Goal: Task Accomplishment & Management: Manage account settings

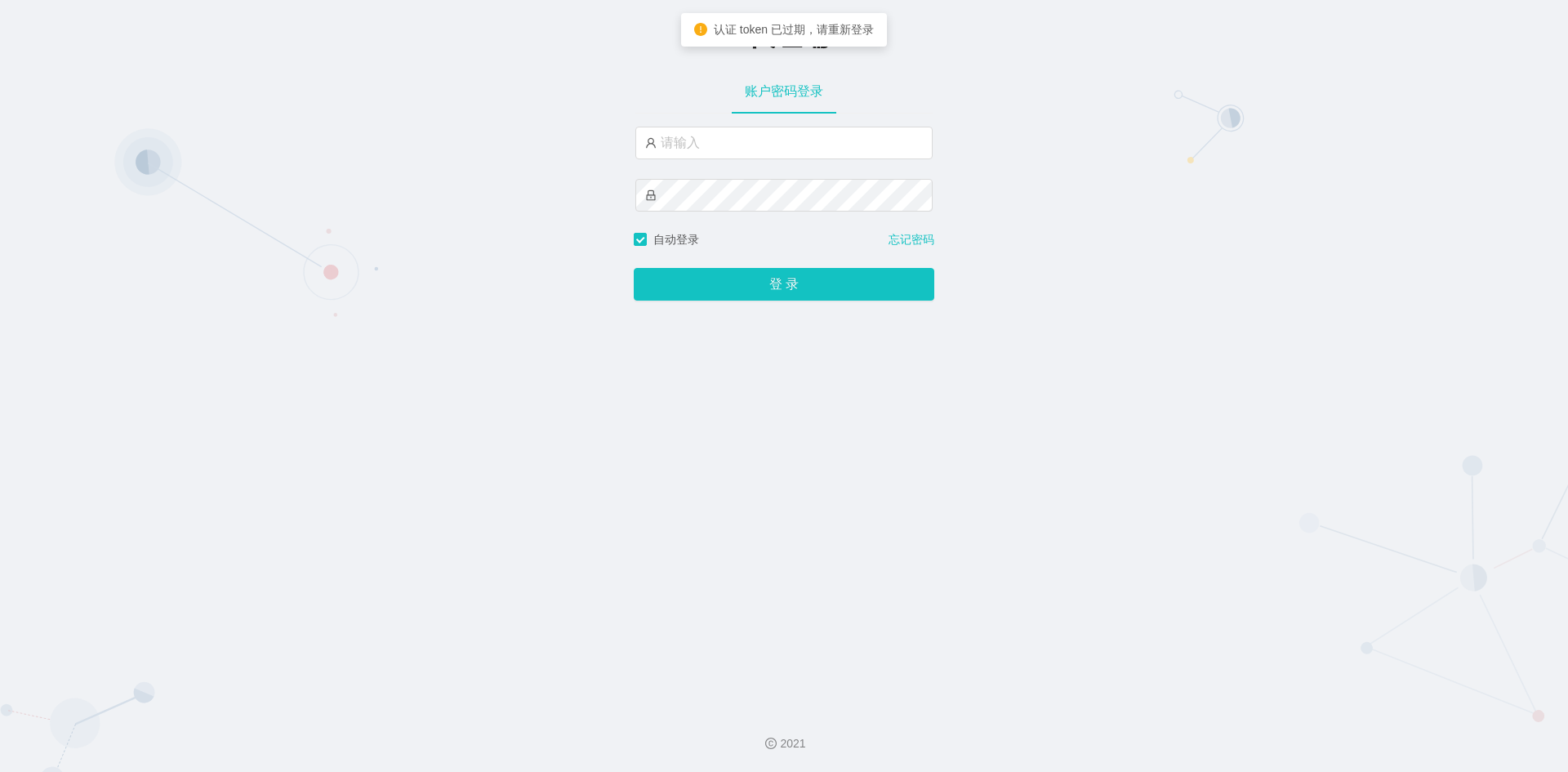
type input "A"
type input "admin"
click at [633, 267] on button "登 录" at bounding box center [783, 284] width 301 height 33
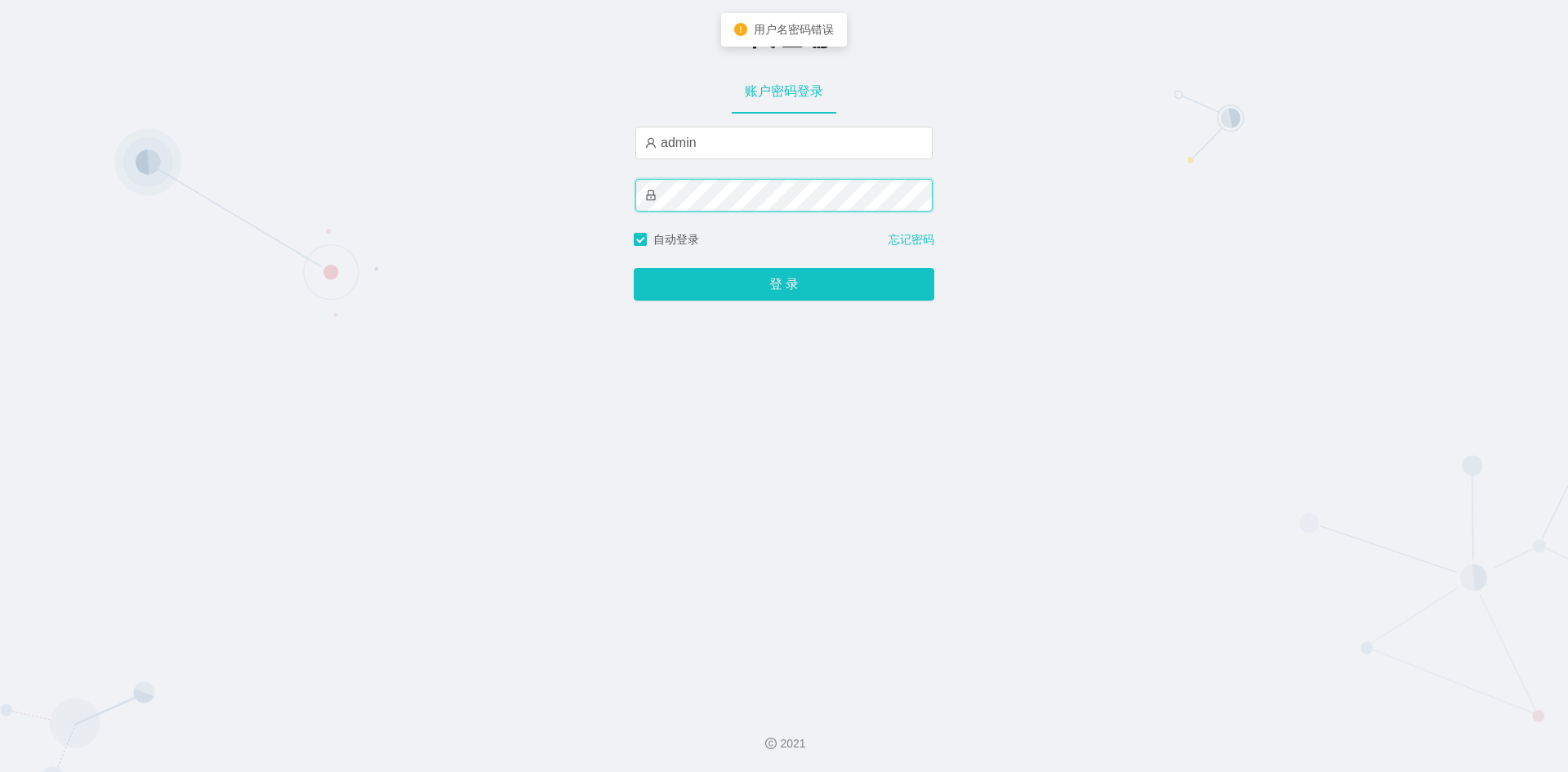
click at [356, 187] on div "-代理端 账户密码登录 admin 自动登录 忘记密码 登 录" at bounding box center [784, 347] width 1568 height 696
click at [633, 267] on button "登 录" at bounding box center [783, 284] width 301 height 33
click at [484, 198] on div "-代理端 账户密码登录 admin 自动登录 忘记密码 登 录" at bounding box center [784, 347] width 1568 height 696
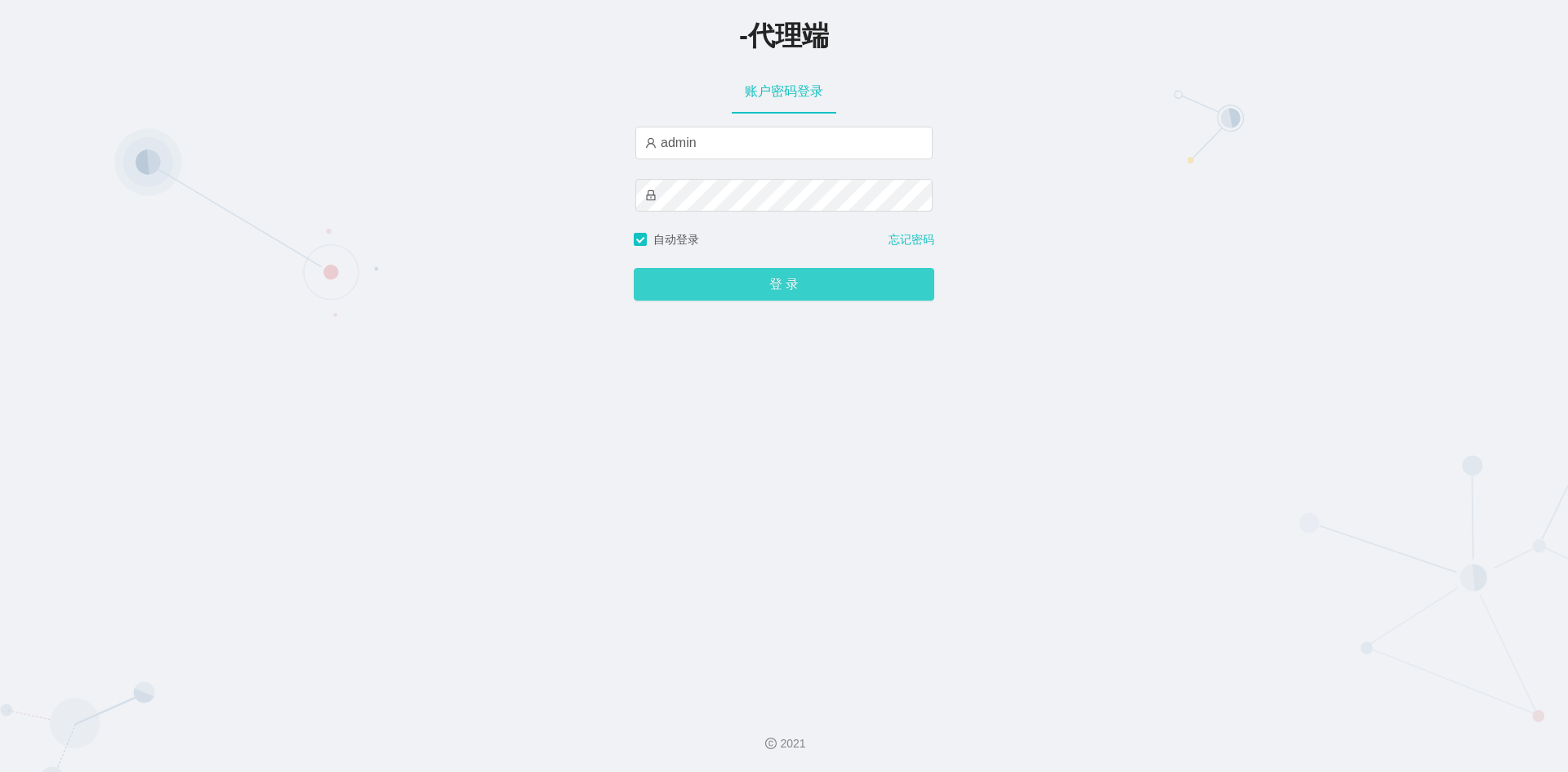
click at [774, 300] on div "登 录" at bounding box center [783, 274] width 301 height 52
click at [774, 290] on button "登 录" at bounding box center [783, 284] width 301 height 33
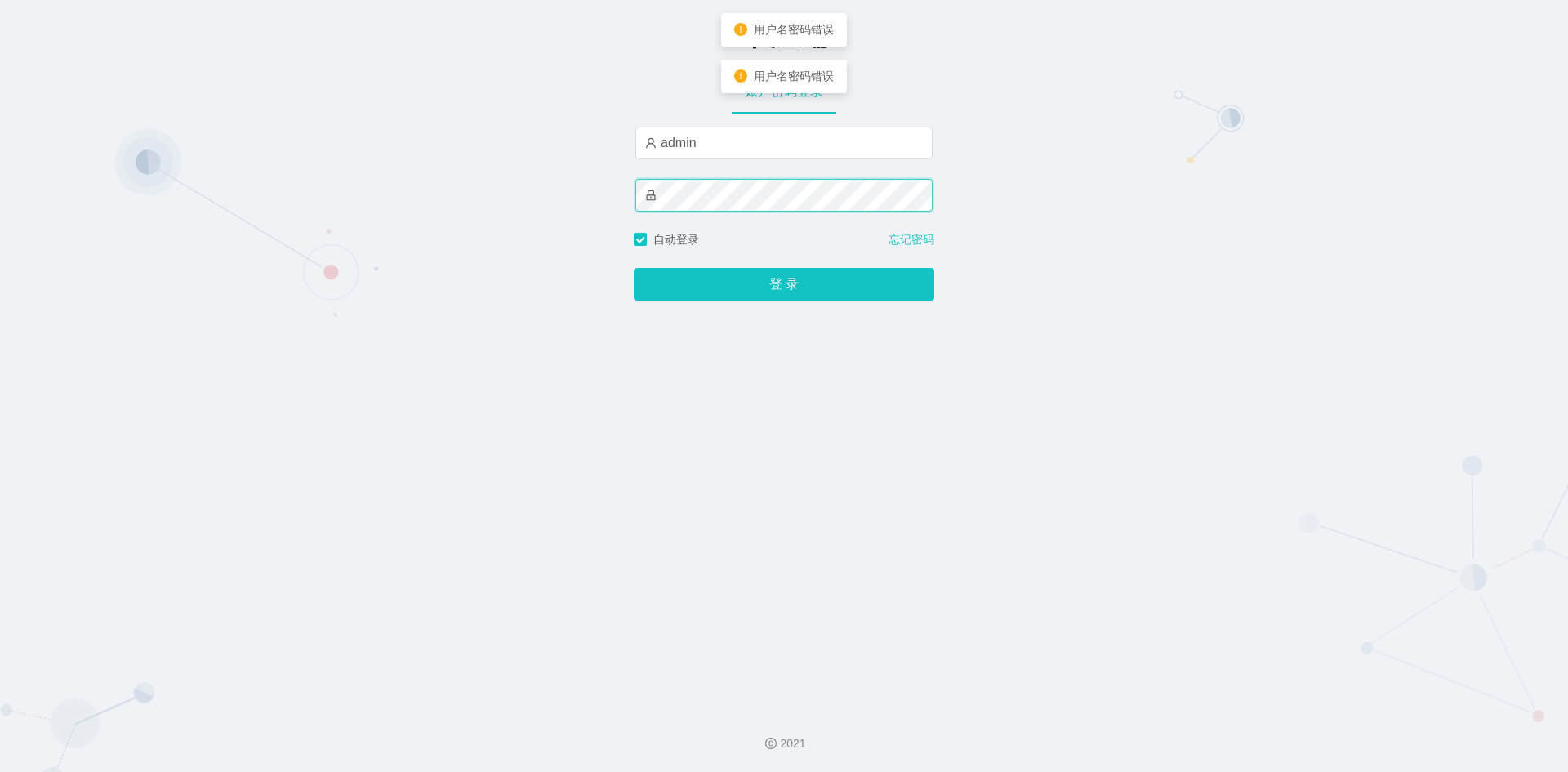
click at [319, 201] on div "-代理端 账户密码登录 admin 自动登录 忘记密码 登 录" at bounding box center [784, 347] width 1568 height 696
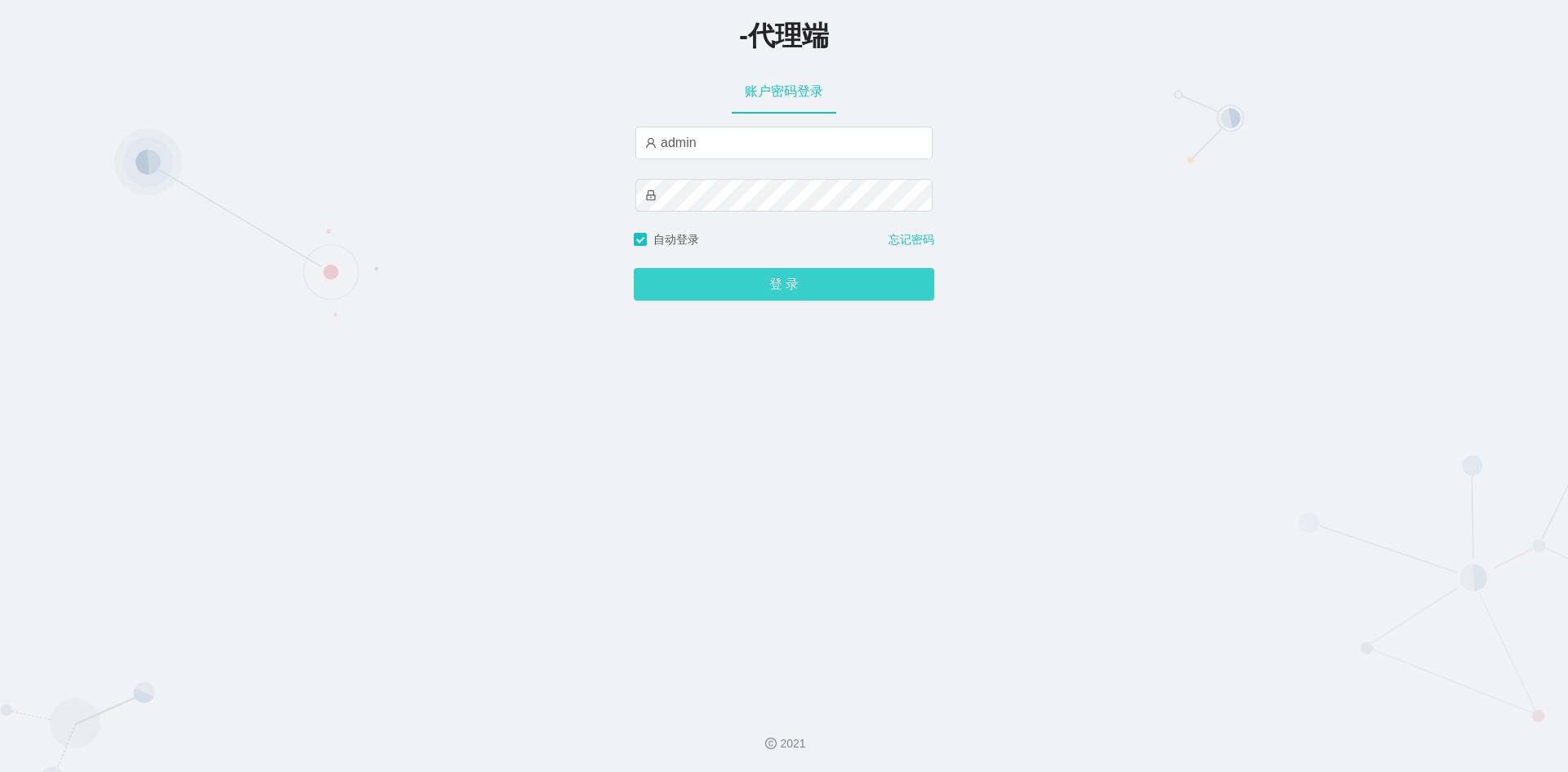
click at [724, 290] on button "登 录" at bounding box center [783, 284] width 301 height 33
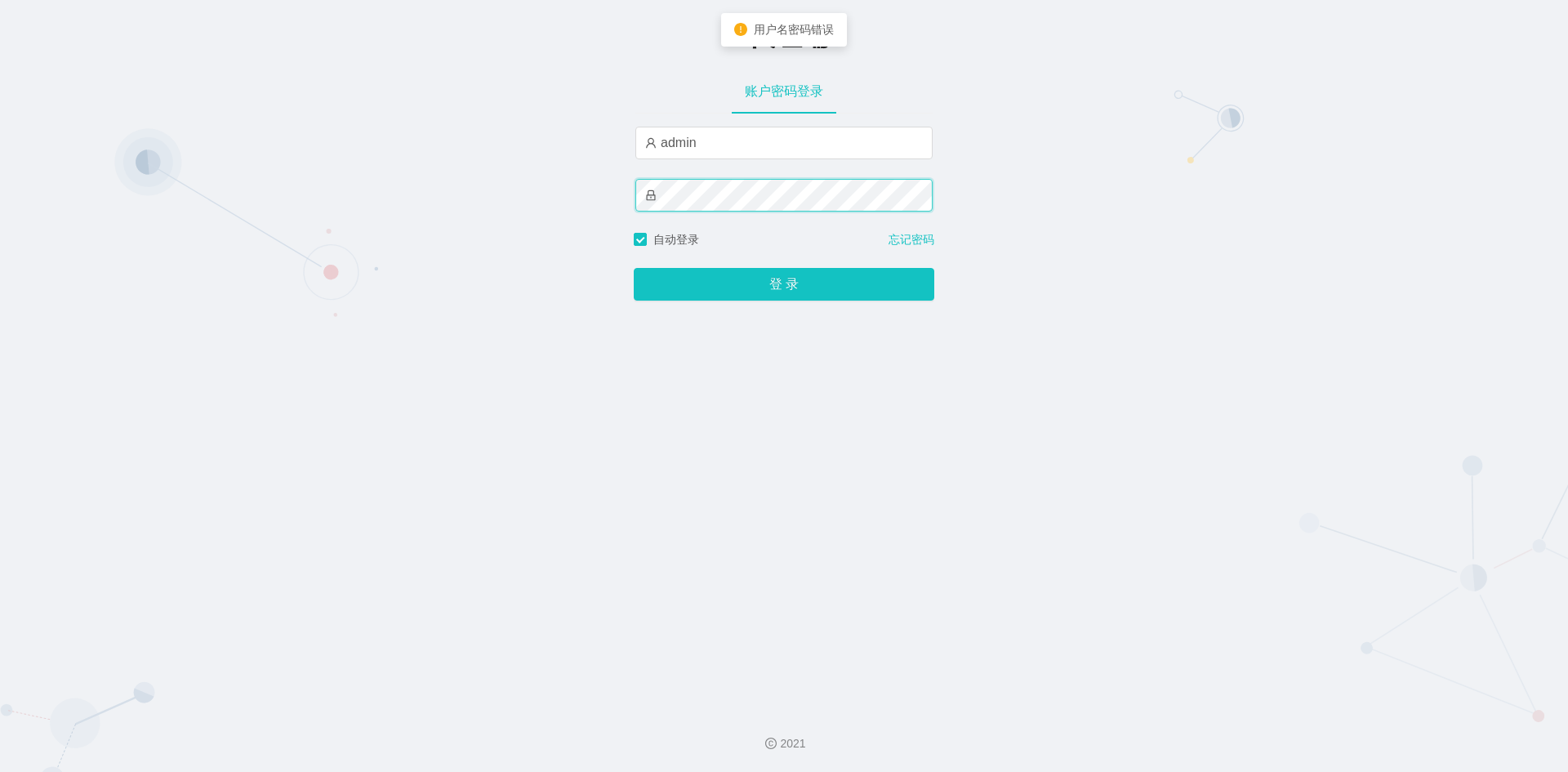
click at [74, 176] on div "-代理端 账户密码登录 admin 自动登录 忘记密码 登 录" at bounding box center [784, 347] width 1568 height 696
drag, startPoint x: 1216, startPoint y: 257, endPoint x: 1245, endPoint y: 247, distance: 30.7
click at [1234, 253] on div "-代理端 账户密码登录 admin 请输入密码 自动登录 忘记密码 登 录" at bounding box center [784, 347] width 1568 height 696
click at [633, 267] on button "登 录" at bounding box center [783, 284] width 301 height 33
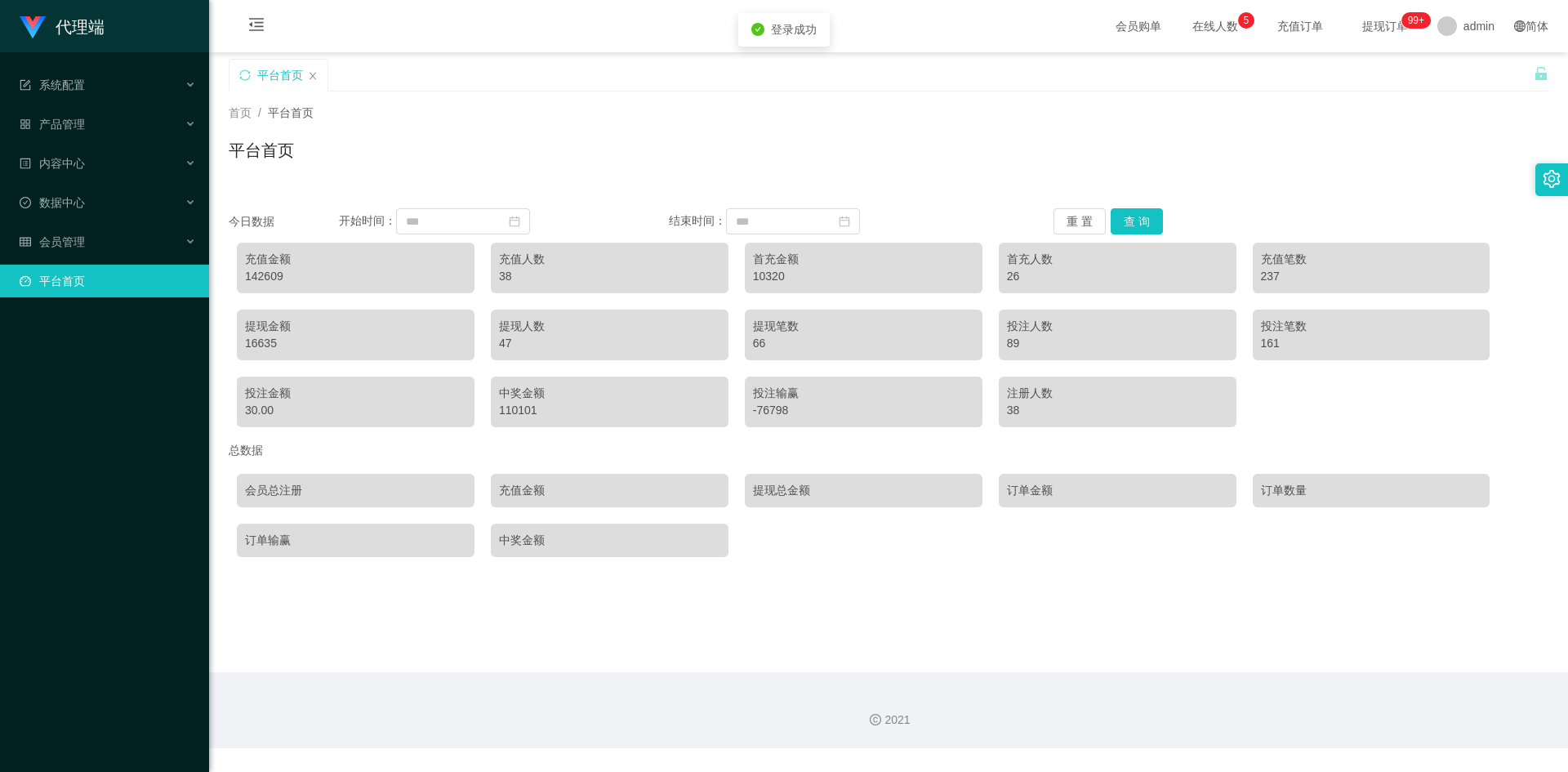
click at [612, 153] on div "平台首页" at bounding box center [889, 156] width 1320 height 38
